Goal: Information Seeking & Learning: Find specific page/section

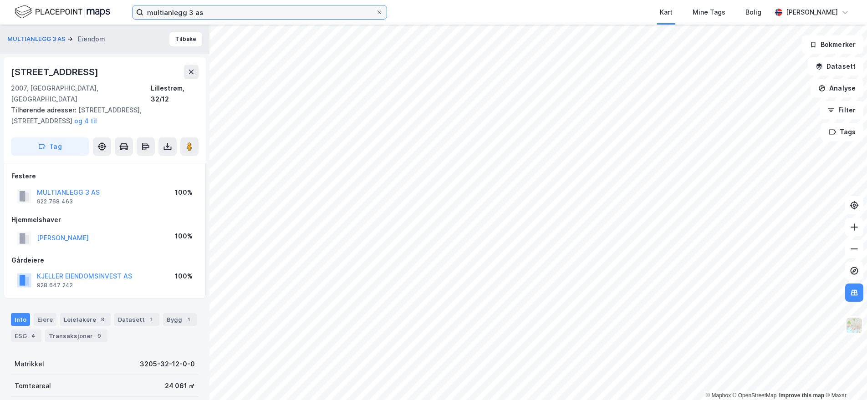
click at [324, 15] on input "multianlegg 3 as" at bounding box center [259, 12] width 232 height 14
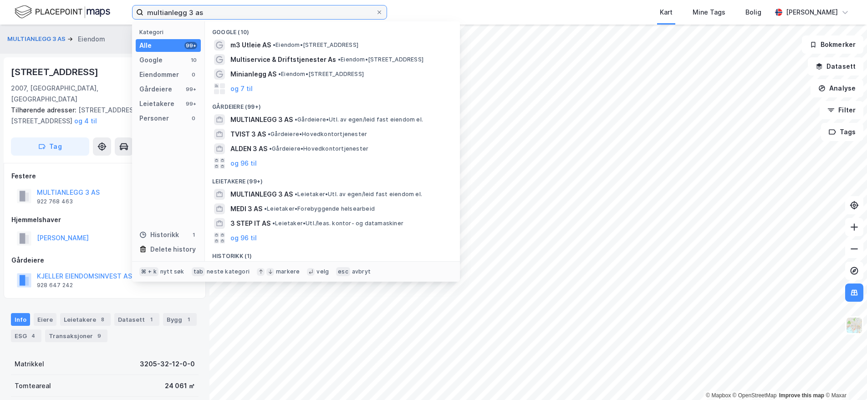
click at [324, 15] on input "multianlegg 3 as" at bounding box center [259, 12] width 232 height 14
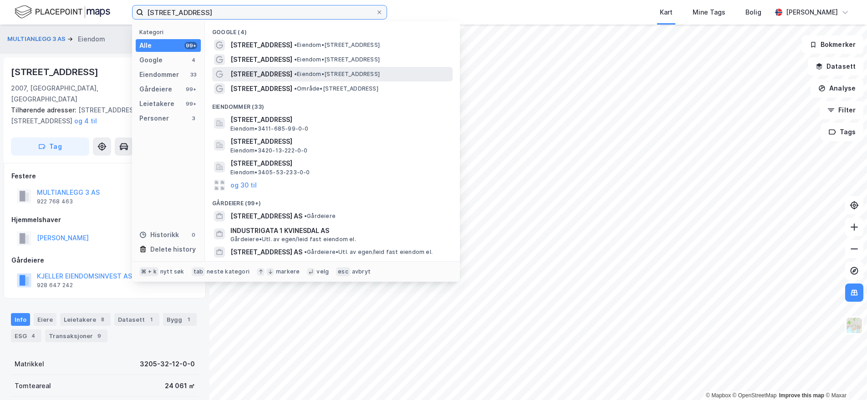
type input "[STREET_ADDRESS]"
click at [337, 72] on span "• Eiendom • [STREET_ADDRESS]" at bounding box center [337, 74] width 86 height 7
